Goal: Task Accomplishment & Management: Use online tool/utility

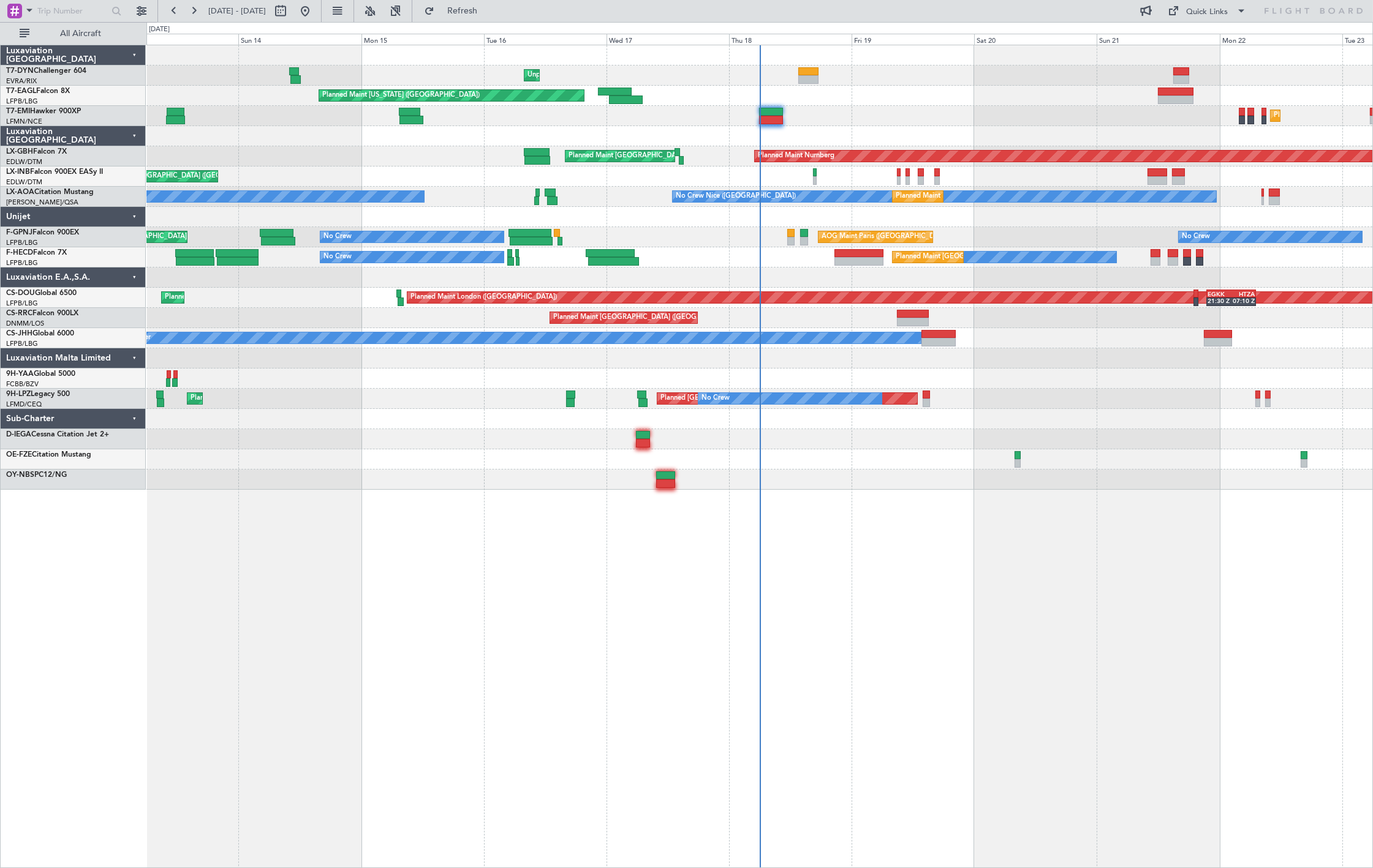
drag, startPoint x: 103, startPoint y: 35, endPoint x: 138, endPoint y: 79, distance: 56.2
click at [103, 35] on span "All Aircraft" at bounding box center [80, 34] width 97 height 9
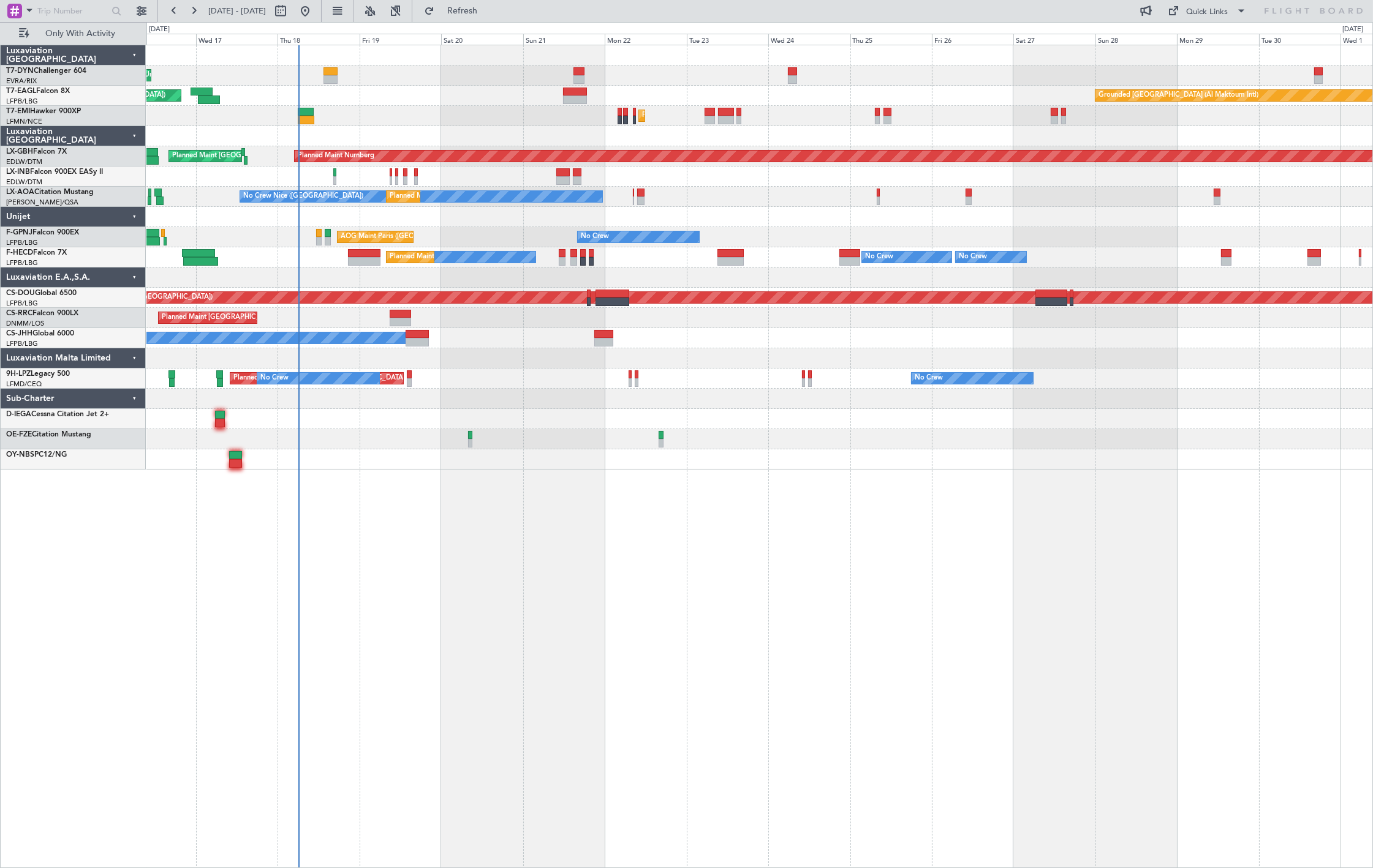
click at [317, 182] on div "Unplanned Maint [GEOGRAPHIC_DATA] (Riga Intl) Planned Maint [US_STATE] ([GEOGRA…" at bounding box center [759, 258] width 1226 height 424
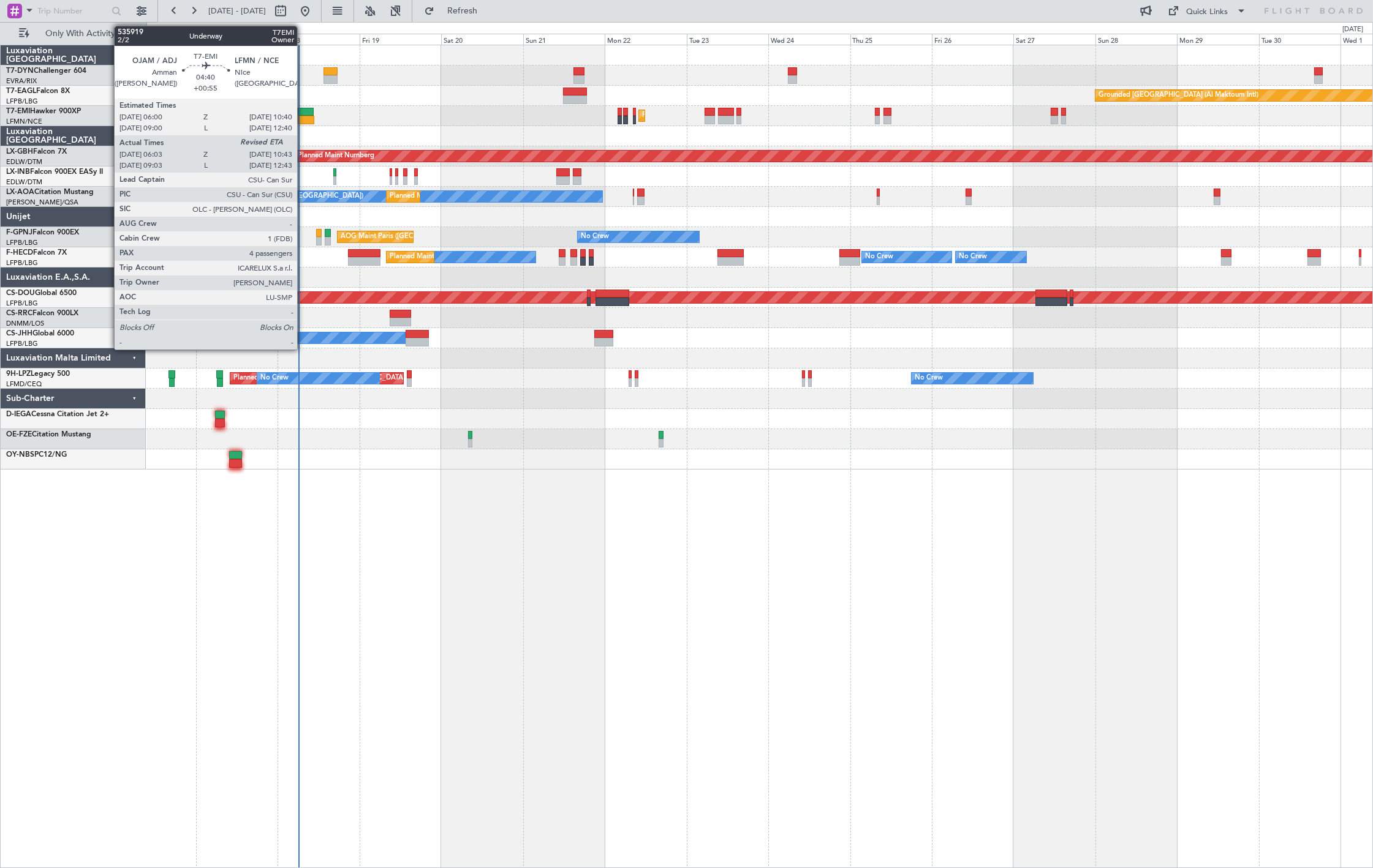
click at [303, 116] on div at bounding box center [305, 120] width 16 height 9
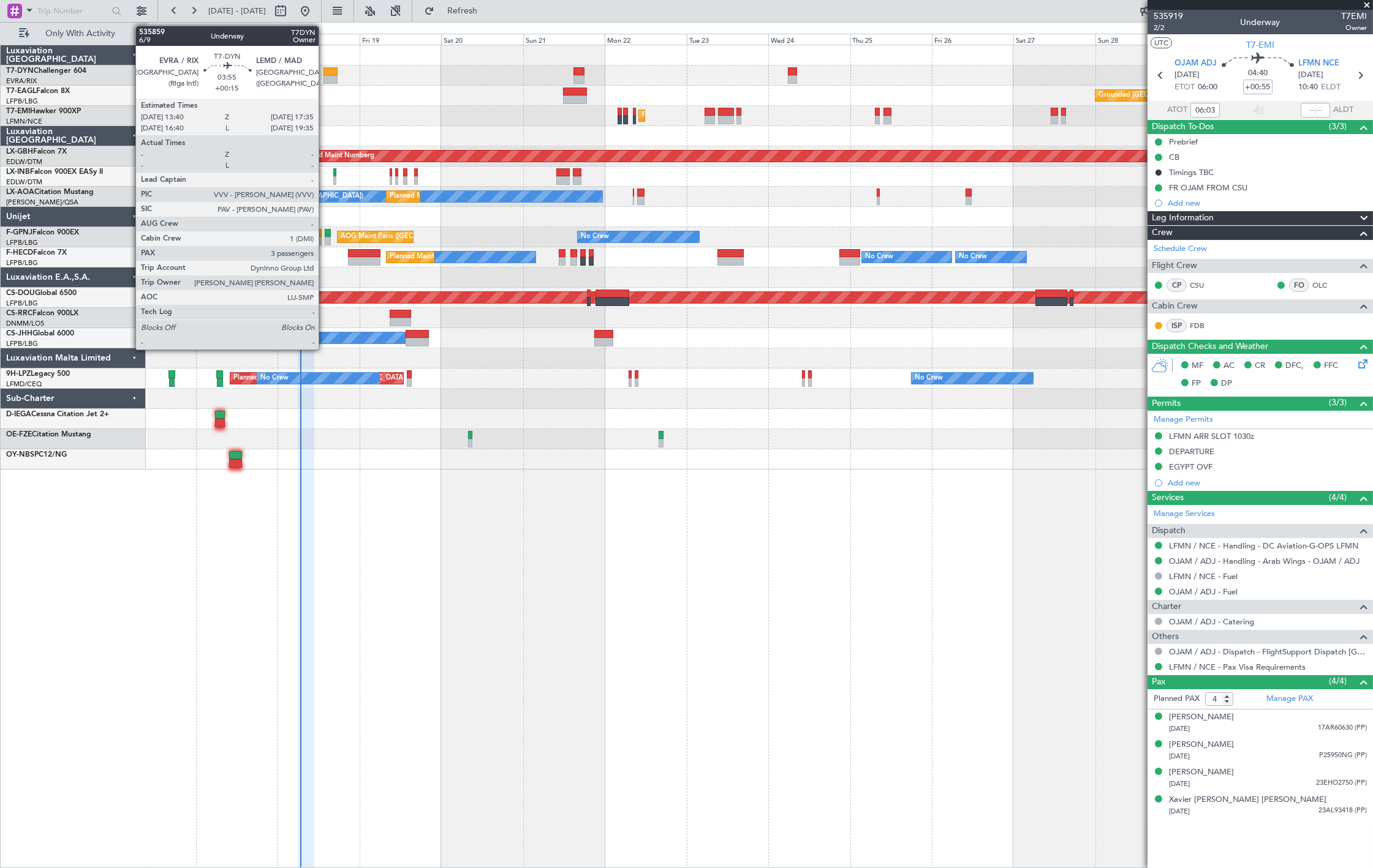
click at [325, 75] on div at bounding box center [330, 79] width 14 height 9
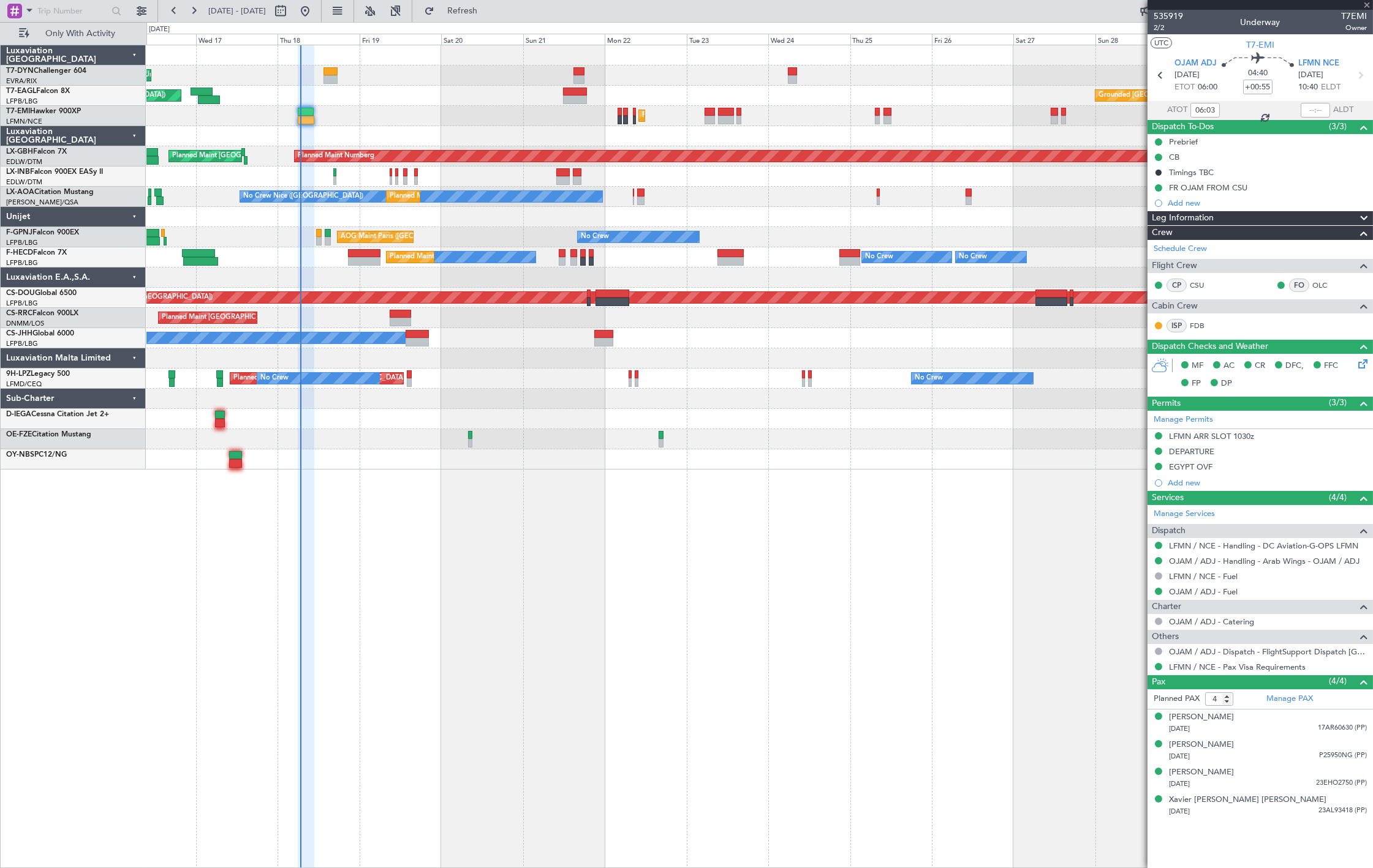
type input "+00:15"
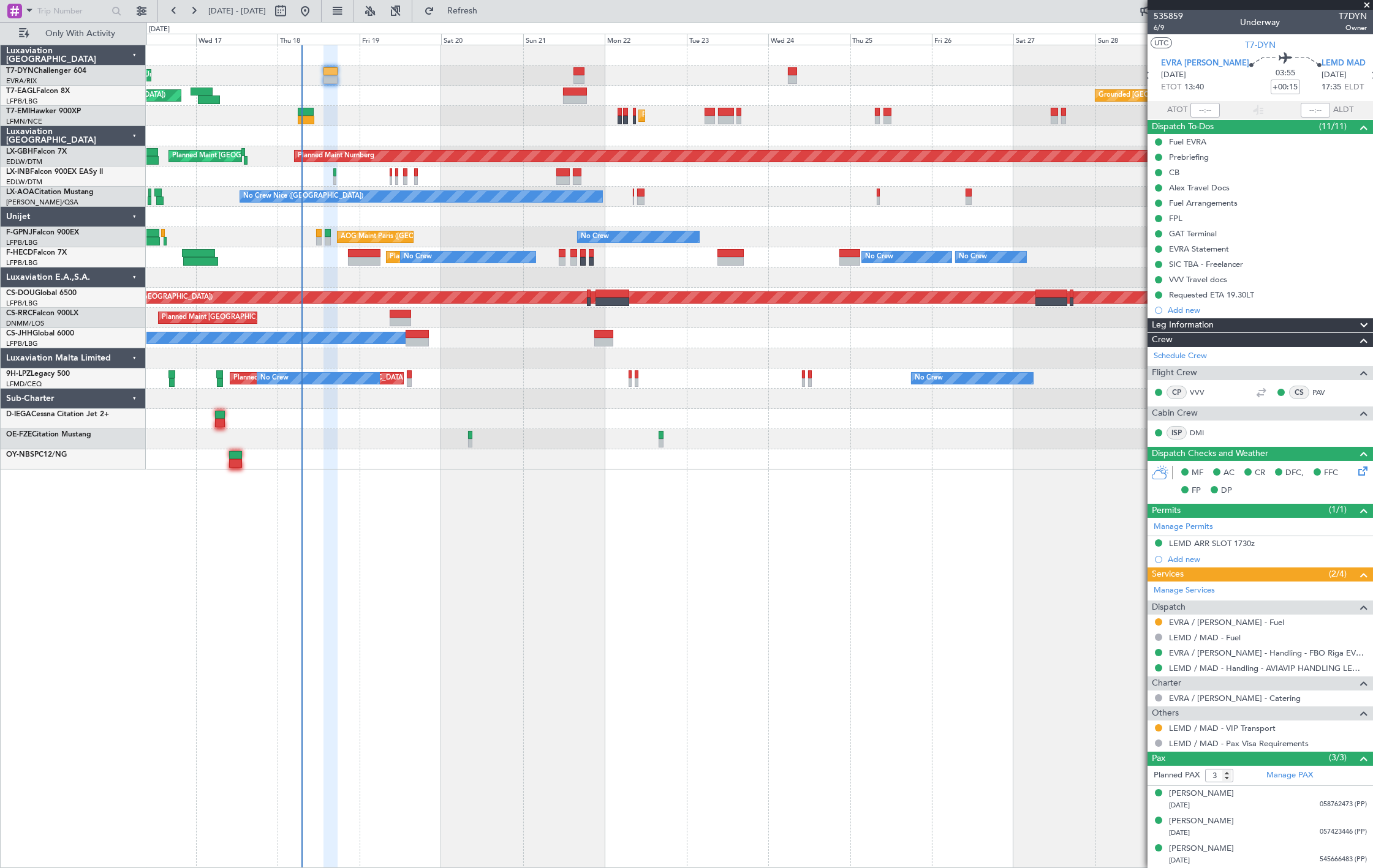
click at [323, 244] on div "AOG Maint Paris ([GEOGRAPHIC_DATA]) No Crew No Crew AOG Maint [GEOGRAPHIC_DATA]…" at bounding box center [759, 237] width 1226 height 20
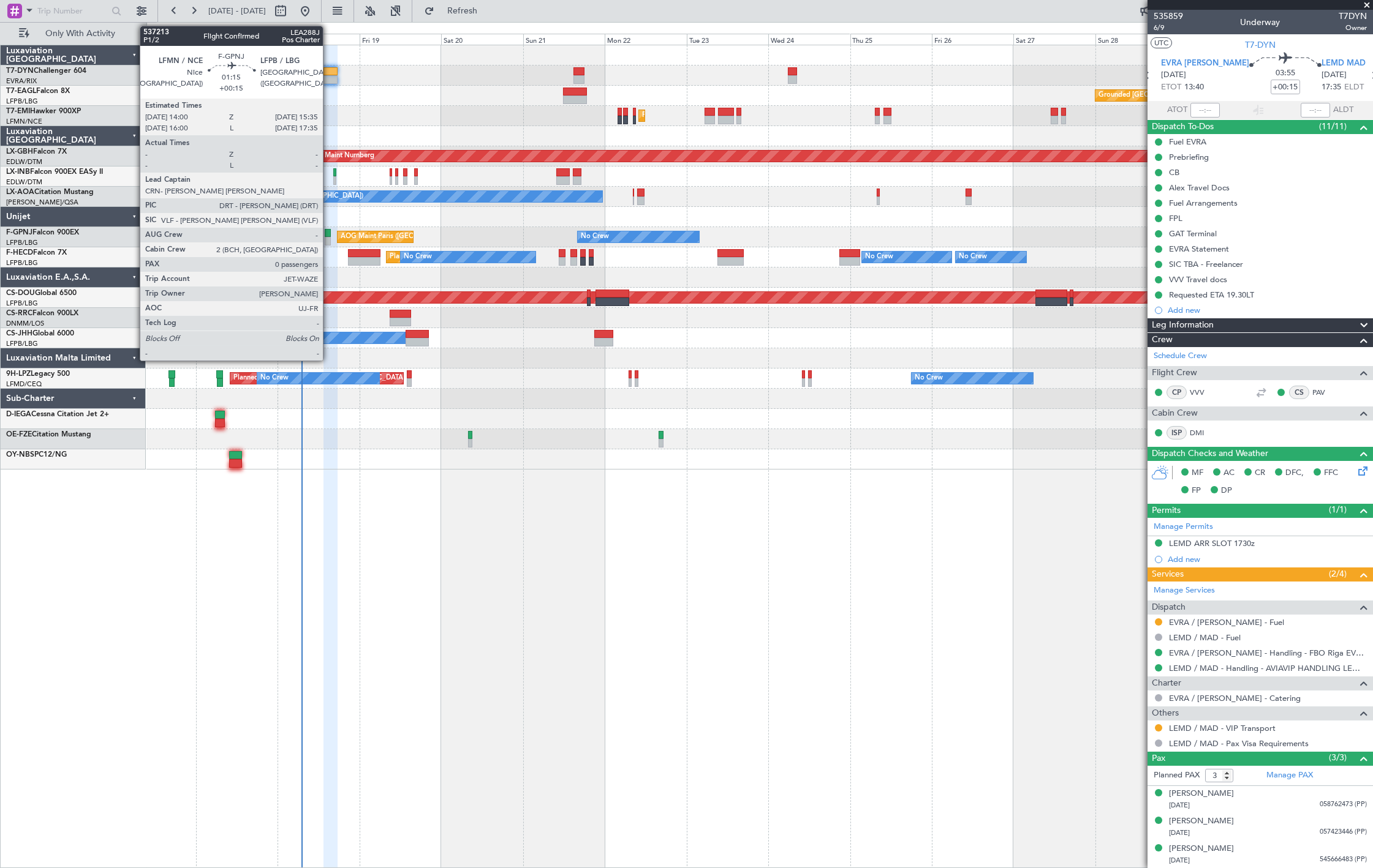
click at [329, 230] on div at bounding box center [328, 233] width 6 height 9
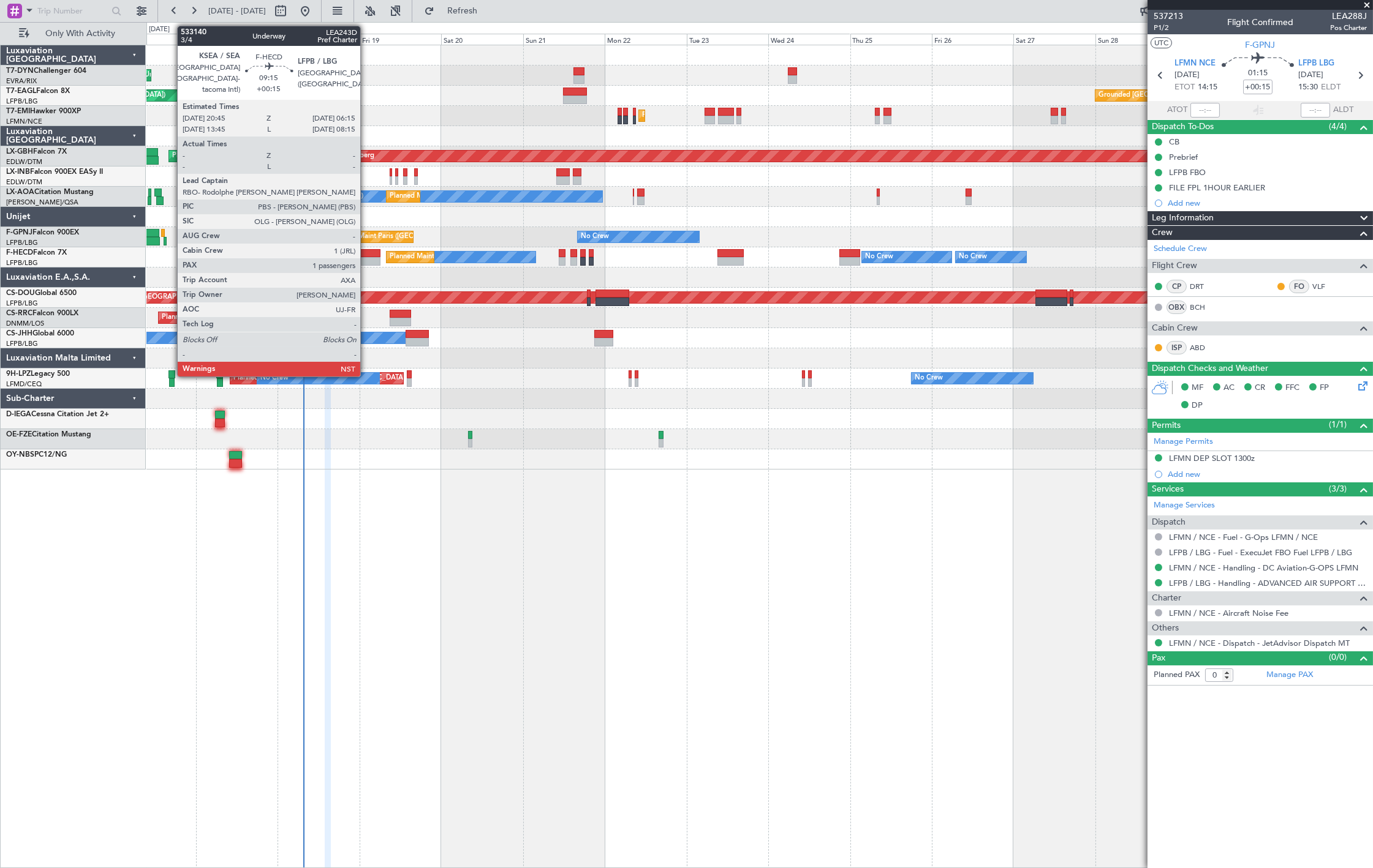
click at [367, 259] on div at bounding box center [364, 262] width 33 height 9
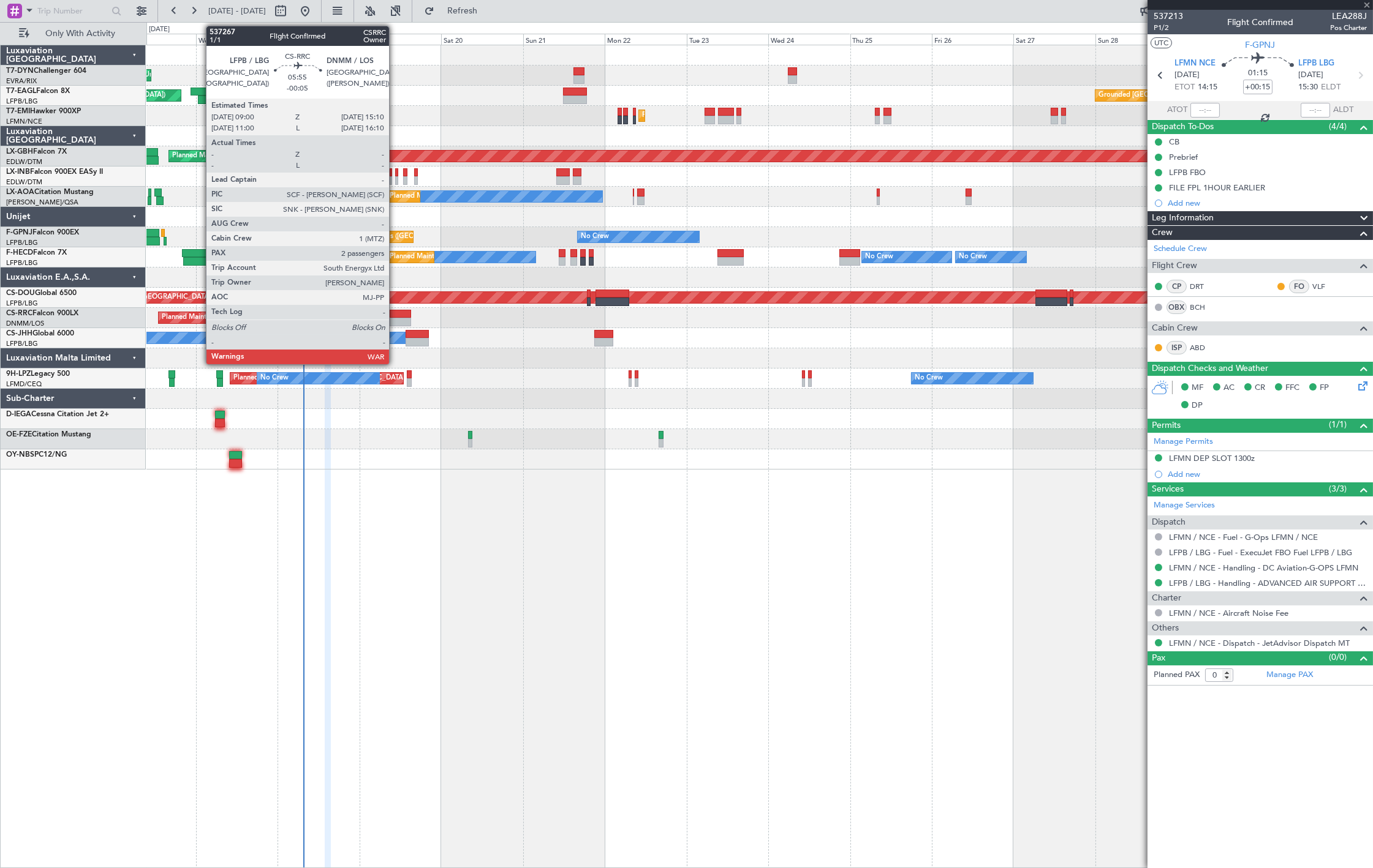
type input "1"
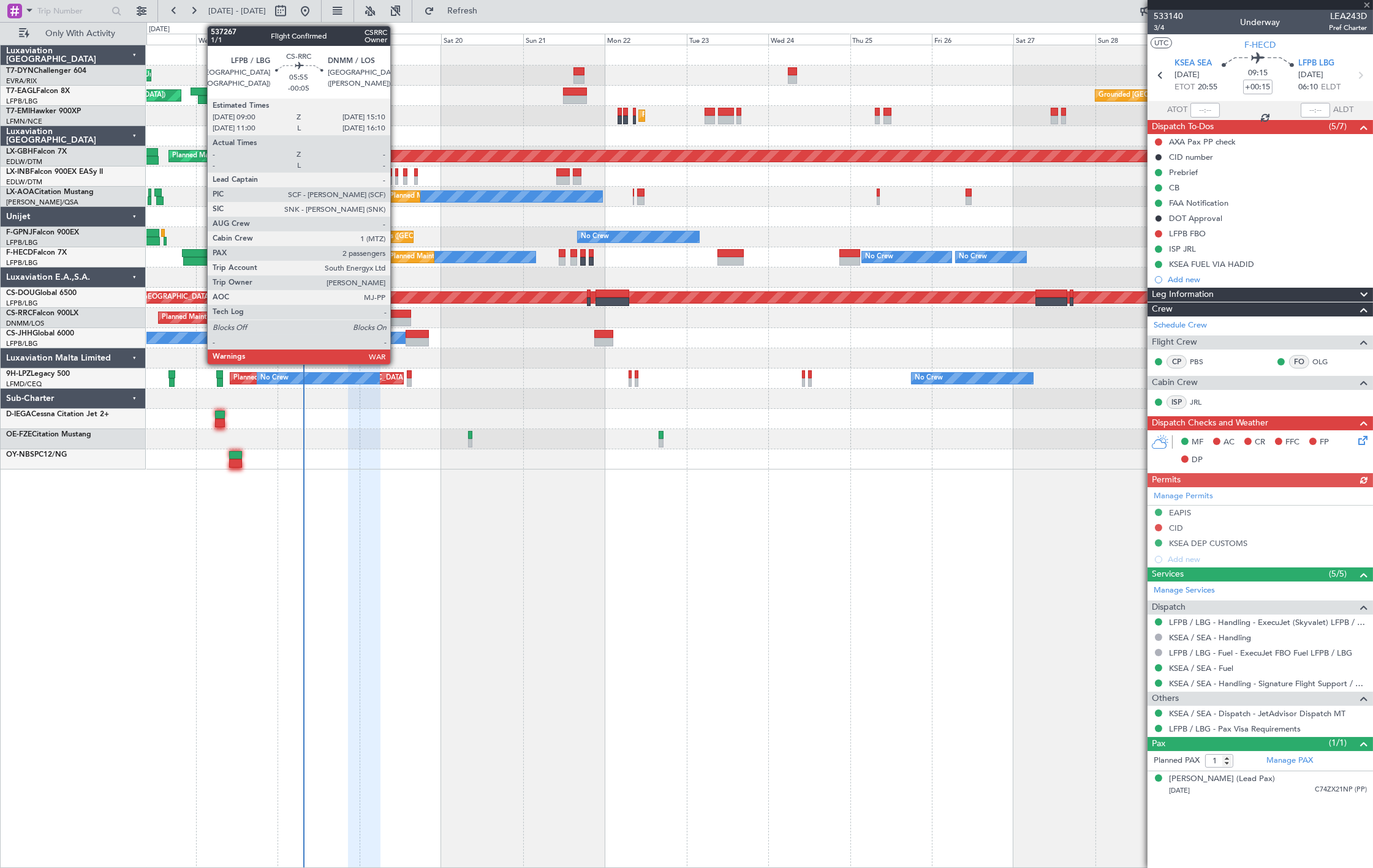
click at [397, 315] on div at bounding box center [400, 314] width 22 height 9
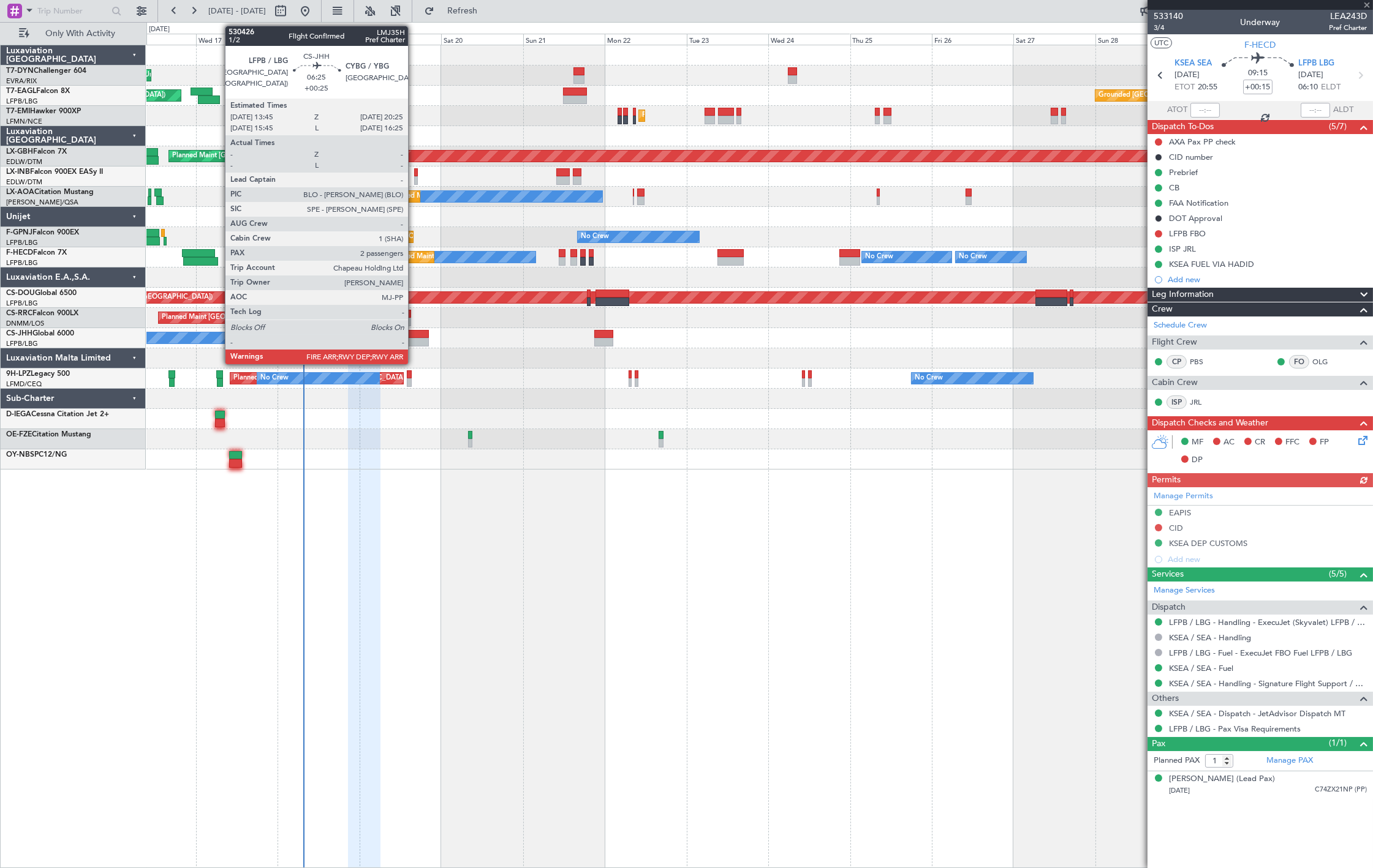
type input "-00:05"
type input "2"
